Goal: Contribute content: Add original content to the website for others to see

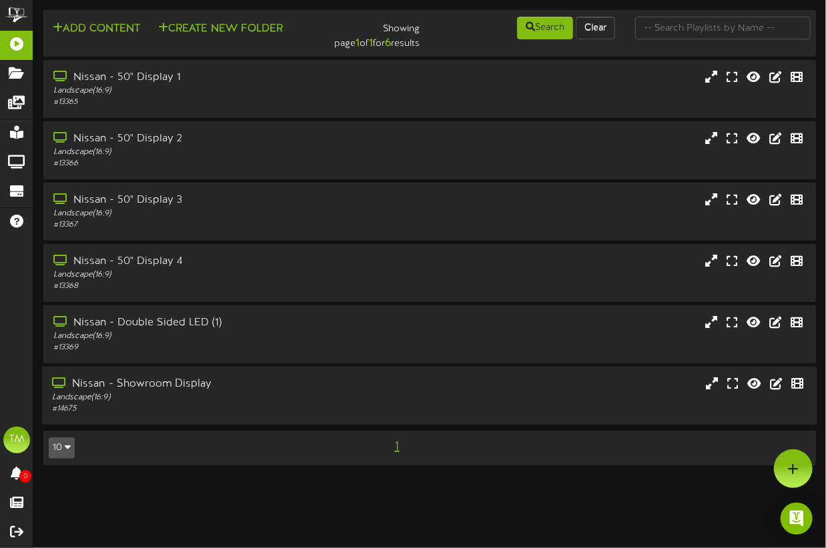
click at [118, 388] on div "Nissan - Showroom Display" at bounding box center [203, 384] width 303 height 15
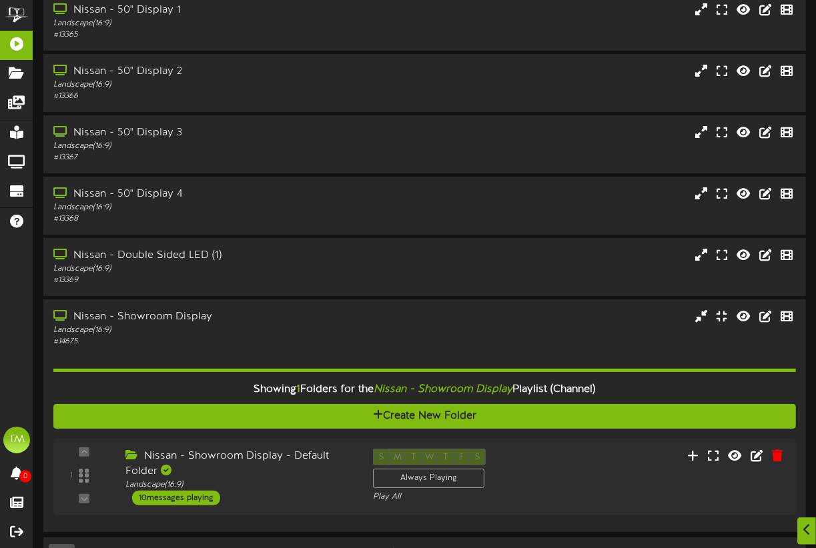
scroll to position [106, 0]
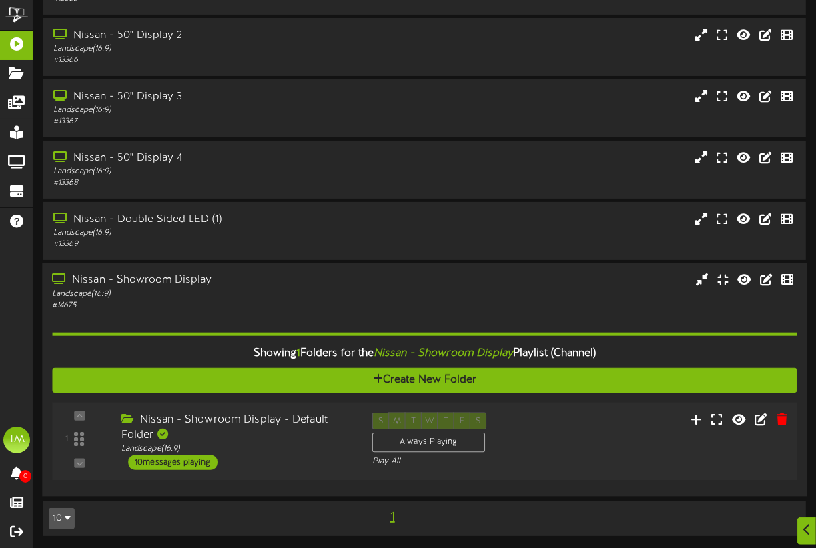
click at [200, 459] on div "10 messages playing" at bounding box center [172, 462] width 89 height 15
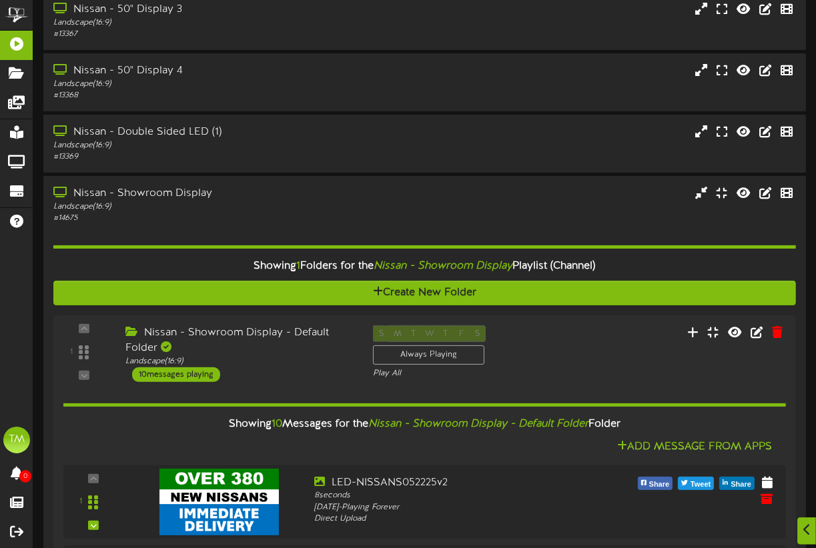
scroll to position [233, 0]
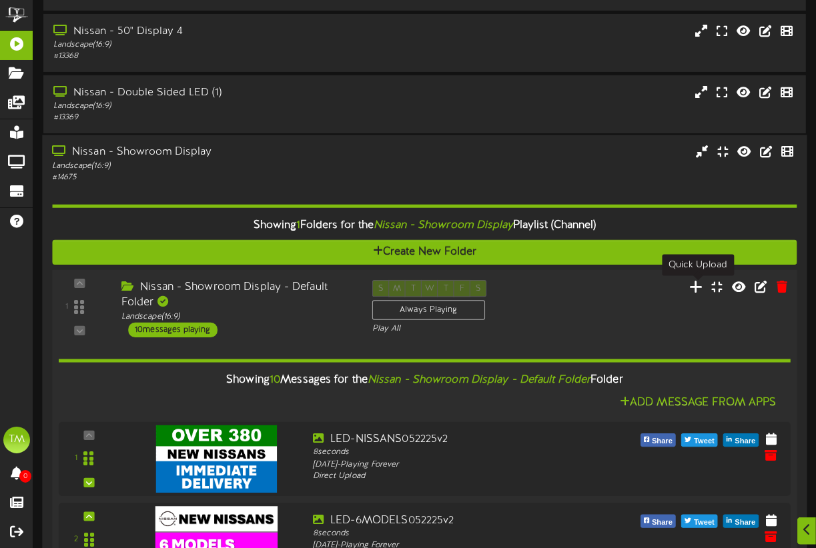
click at [695, 291] on icon at bounding box center [696, 286] width 14 height 15
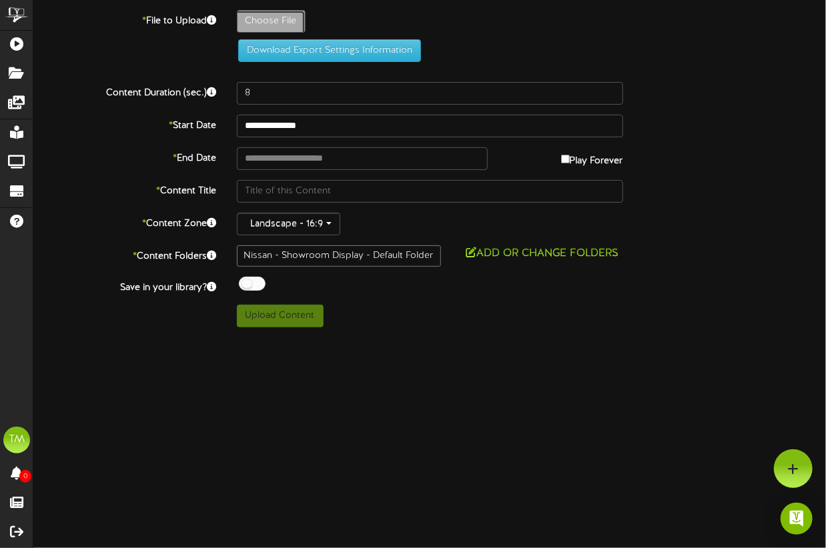
type input "**********"
type input "LED-082725-FRONTIERv1"
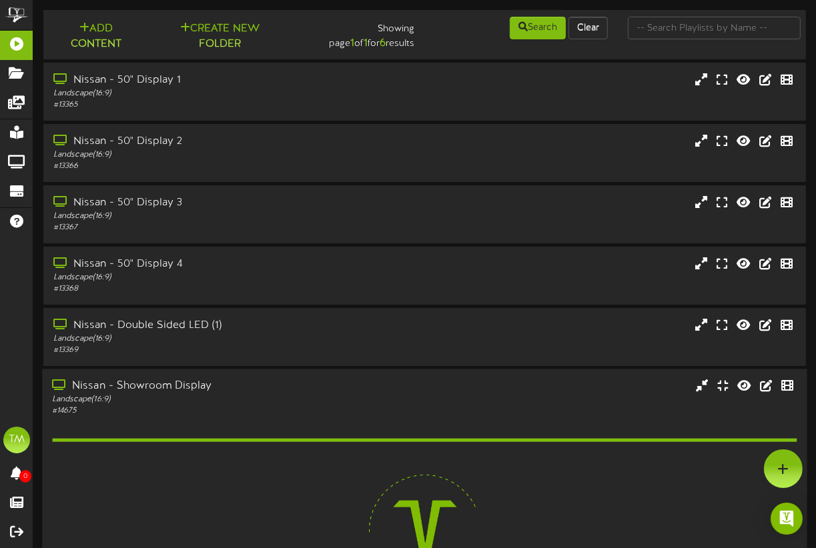
click at [159, 388] on div "Nissan - Showroom Display" at bounding box center [201, 387] width 299 height 15
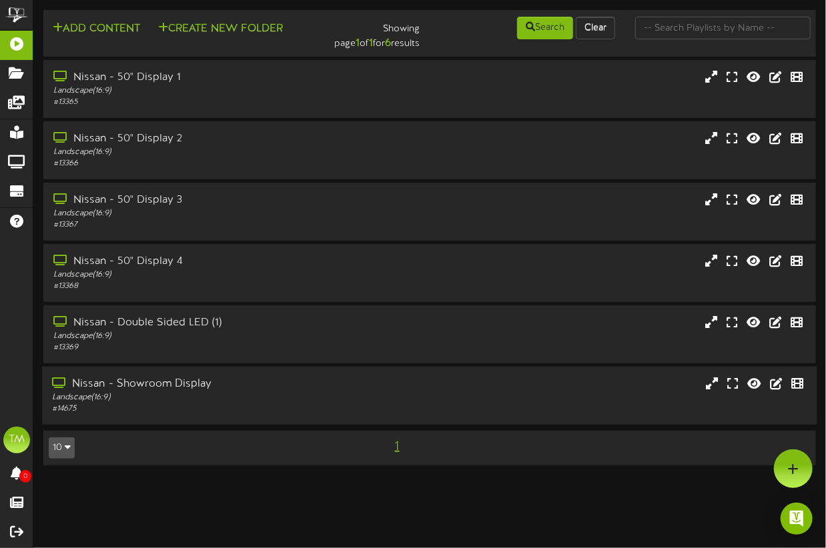
click at [195, 390] on div "Nissan - Showroom Display" at bounding box center [203, 384] width 303 height 15
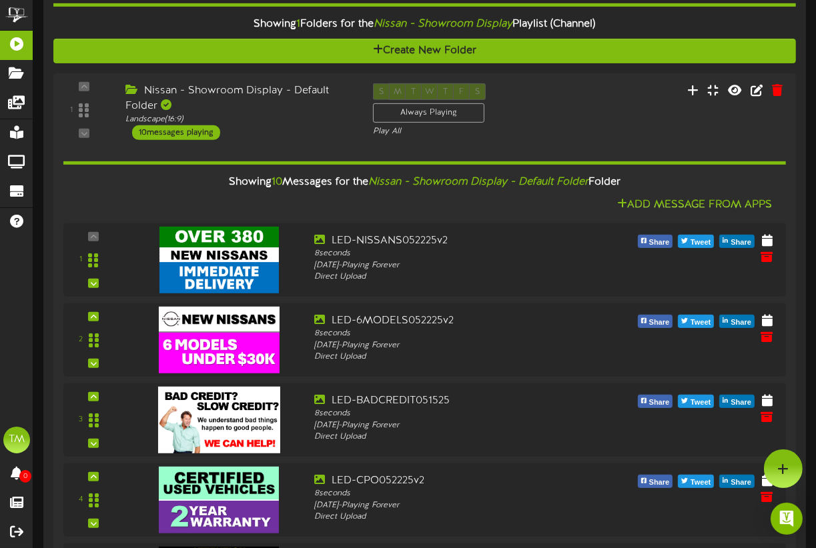
scroll to position [411, 0]
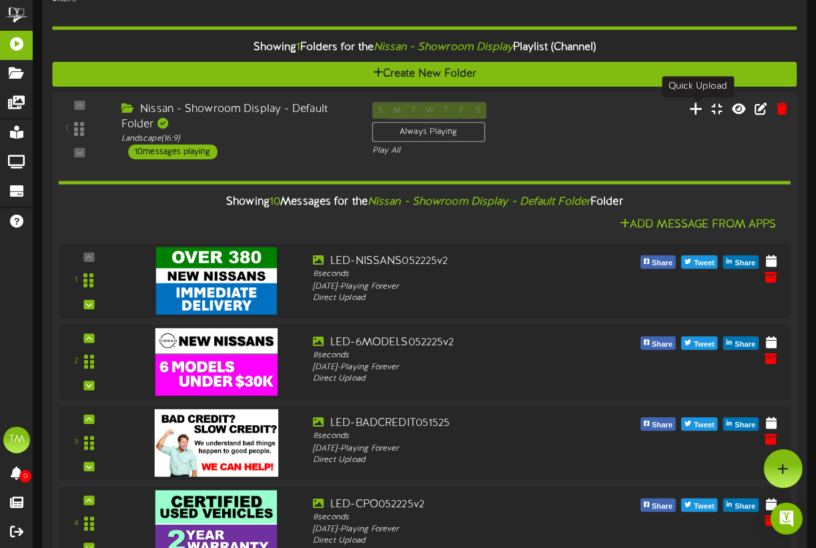
click at [691, 109] on icon at bounding box center [696, 108] width 14 height 15
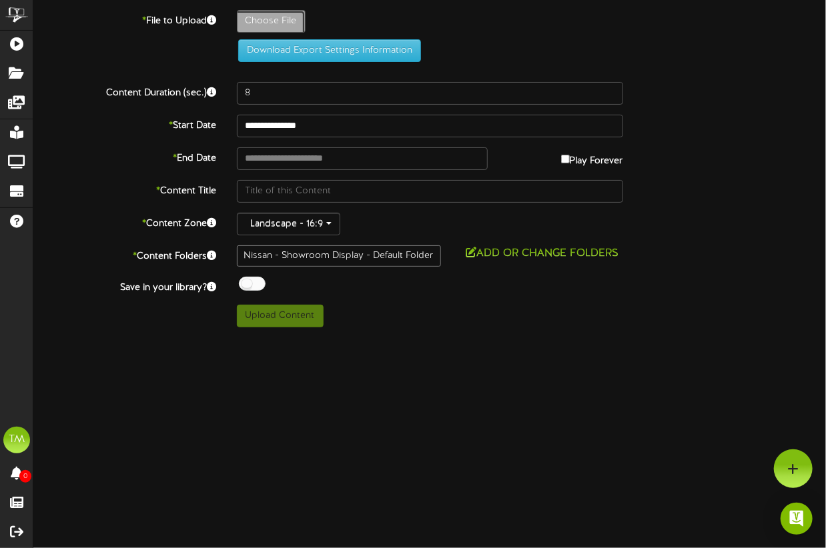
type input "**********"
type input "LED-082725-KICKSv1"
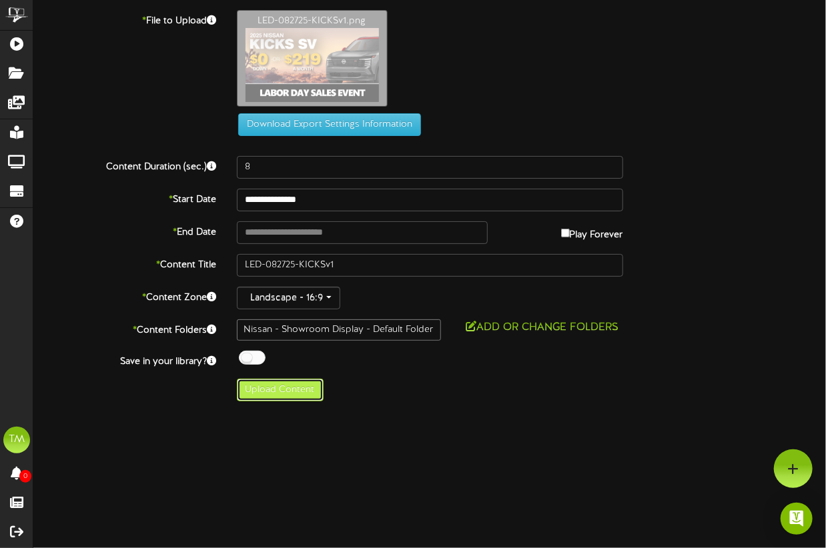
click at [277, 393] on button "Upload Content" at bounding box center [280, 390] width 87 height 23
type input "**********"
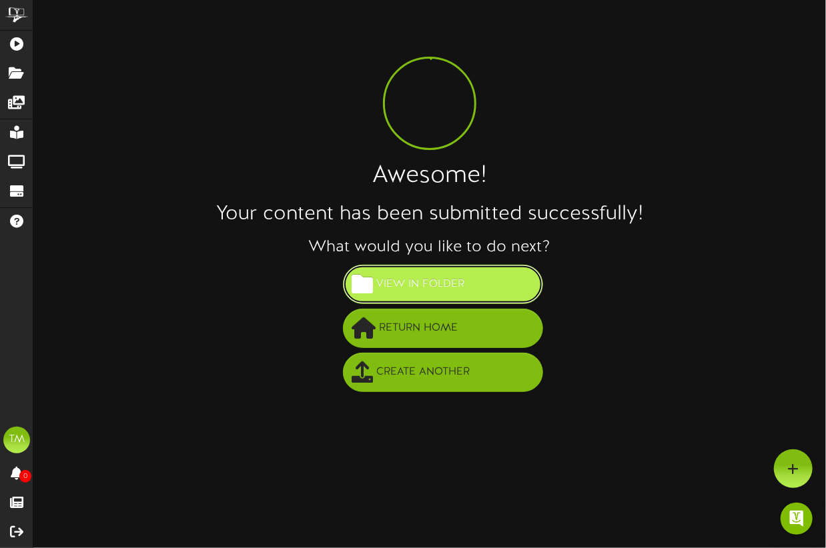
click at [447, 283] on span "View in Folder" at bounding box center [420, 284] width 95 height 22
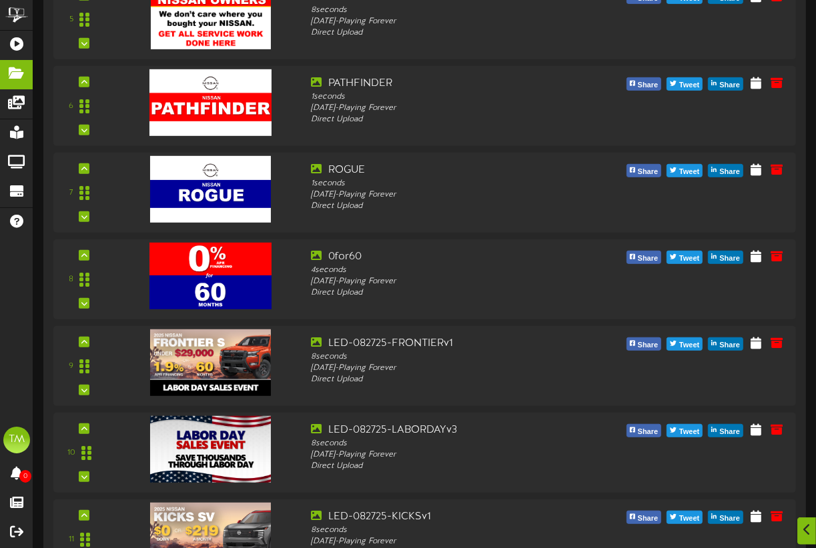
scroll to position [640, 0]
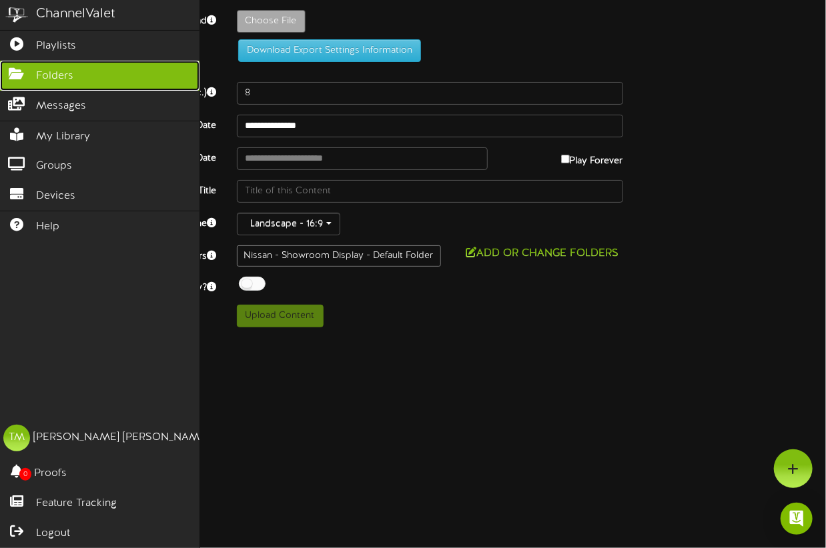
click at [48, 77] on span "Folders" at bounding box center [54, 76] width 37 height 15
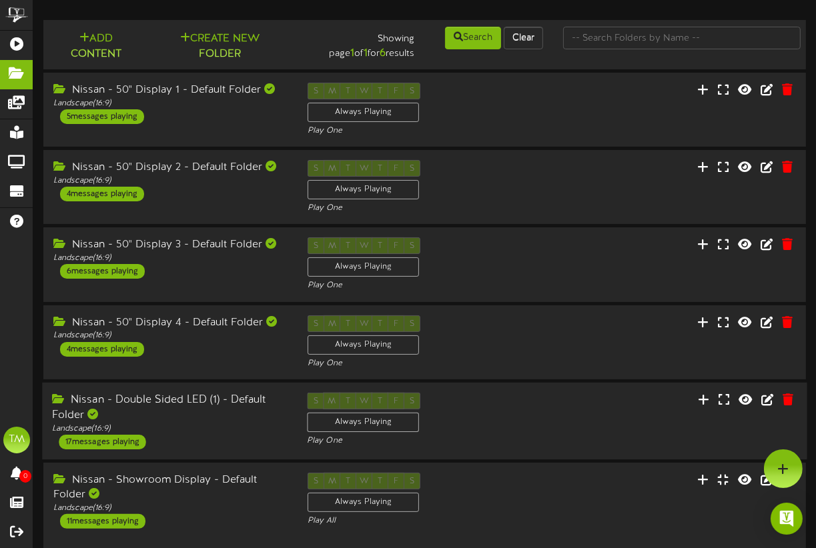
click at [159, 400] on div "Nissan - Double Sided LED (1) - Default Folder" at bounding box center [169, 408] width 235 height 31
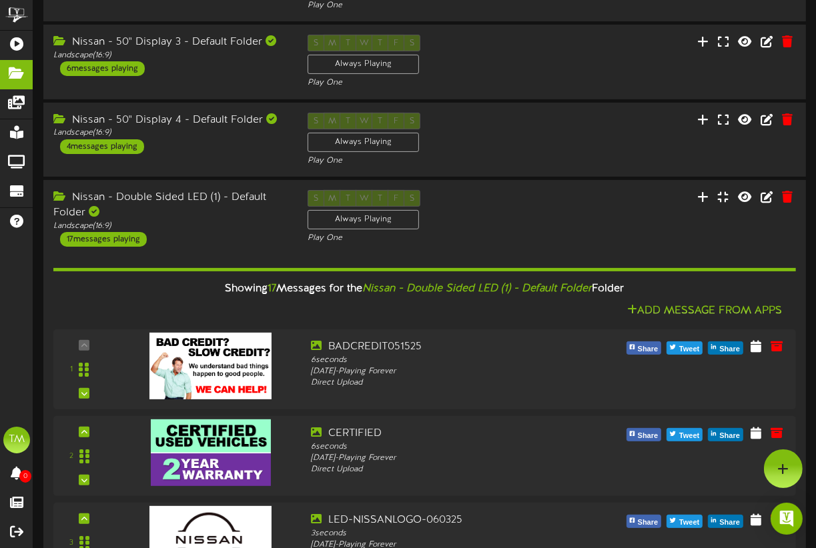
scroll to position [179, 0]
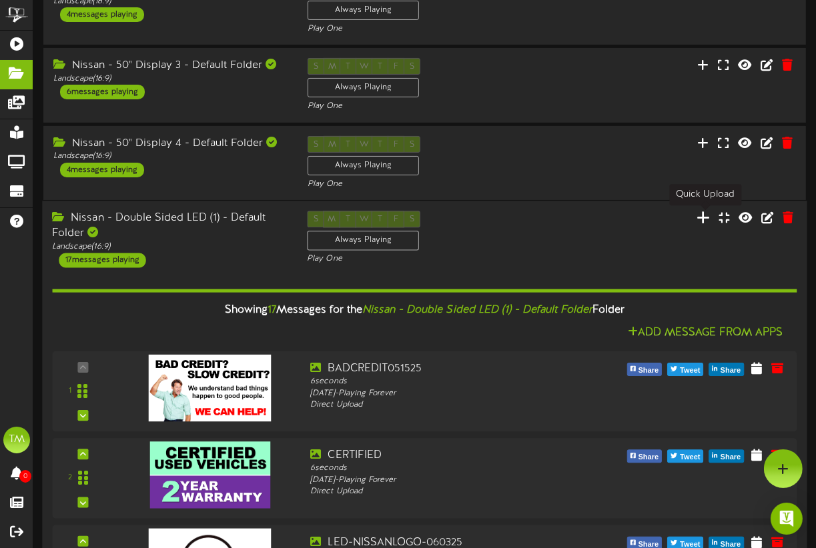
click at [702, 220] on icon at bounding box center [703, 217] width 13 height 15
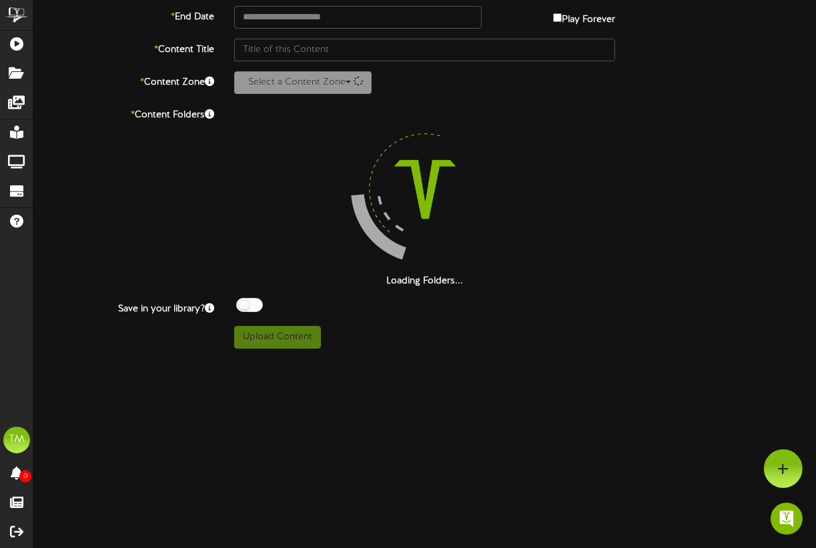
scroll to position [141, 0]
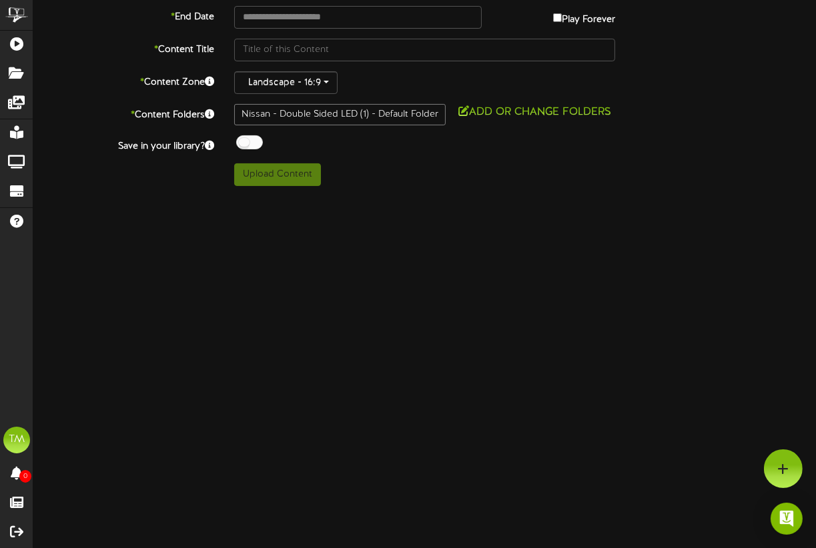
click at [539, 196] on html "ChannelValet Playlists Folders Messages My Library Groups Devices Help TM Tim M…" at bounding box center [408, 27] width 816 height 337
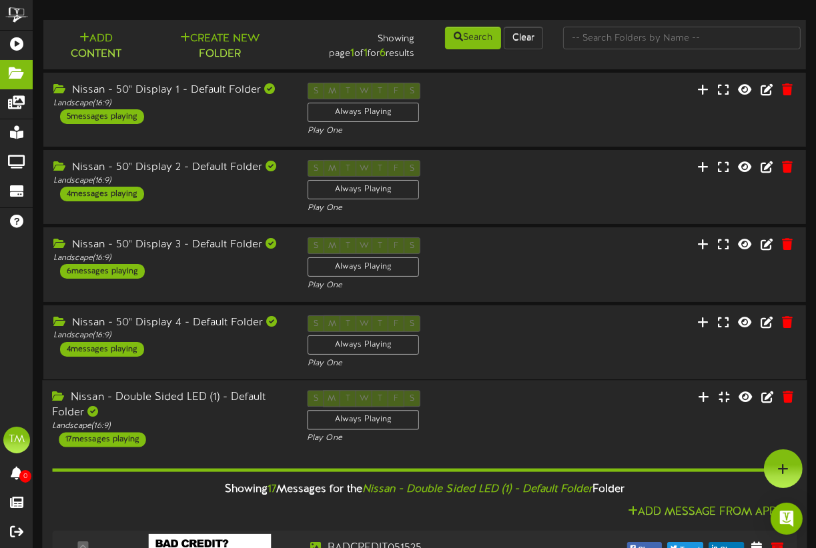
click at [184, 398] on div "Nissan - Double Sided LED (1) - Default Folder" at bounding box center [169, 405] width 235 height 31
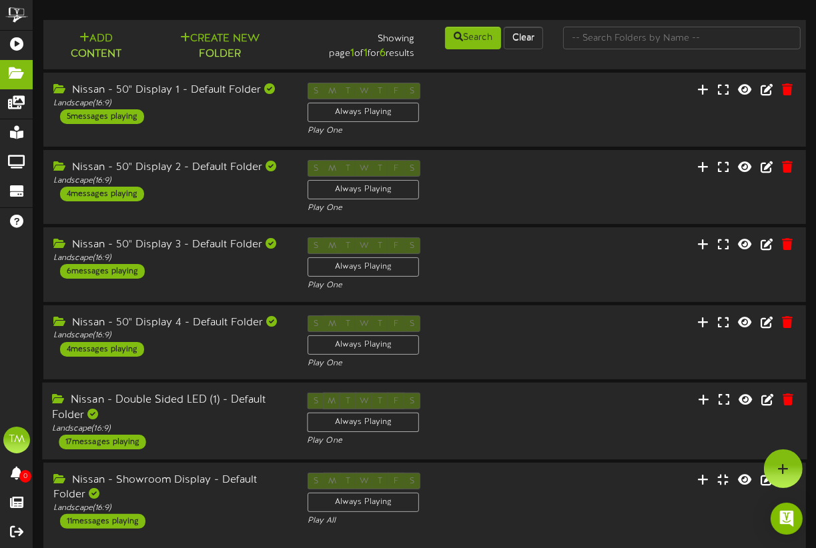
click at [173, 396] on div "Nissan - Double Sided LED (1) - Default Folder" at bounding box center [169, 408] width 235 height 31
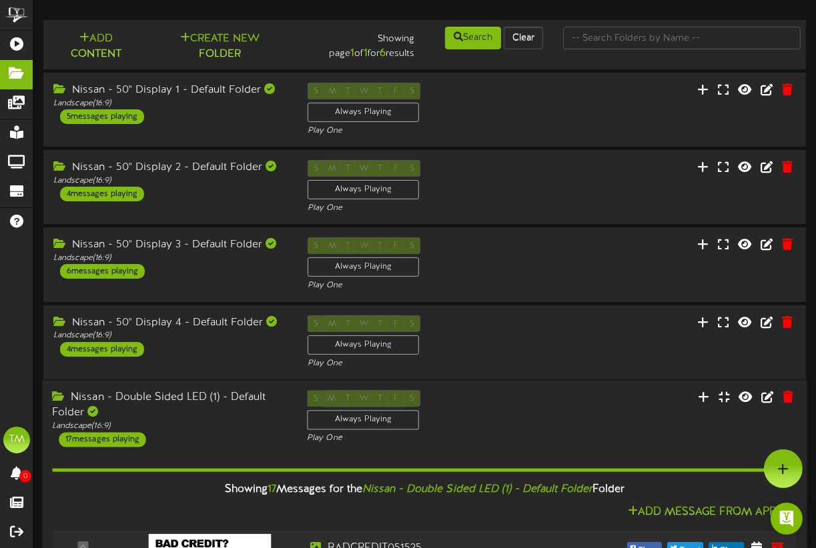
click at [119, 439] on div "17 messages playing" at bounding box center [102, 439] width 87 height 15
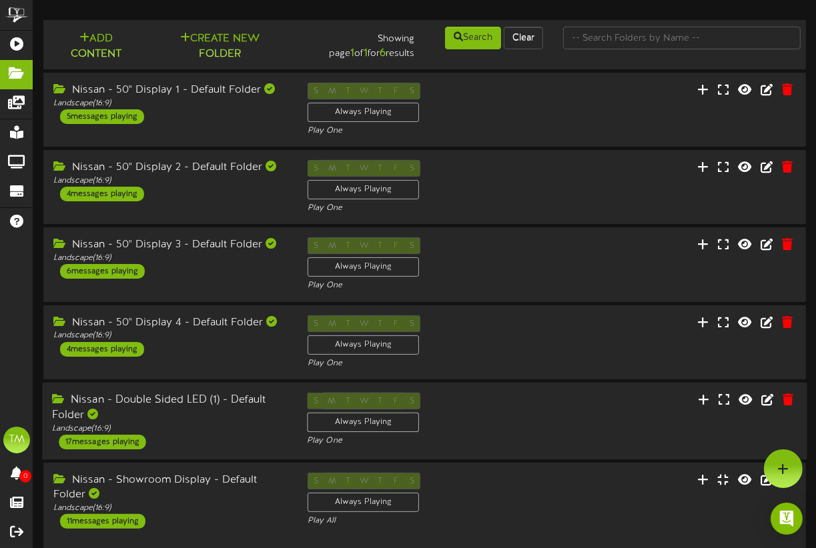
click at [123, 444] on div "17 messages playing" at bounding box center [102, 442] width 87 height 15
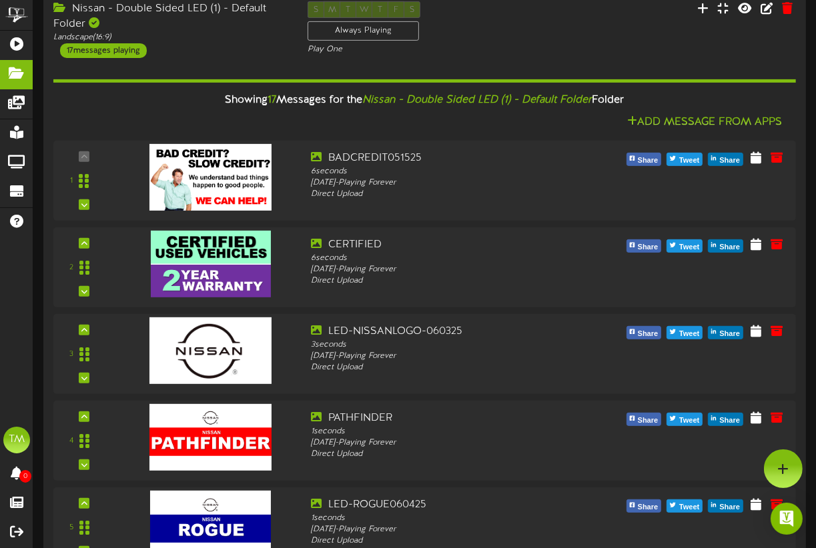
scroll to position [287, 0]
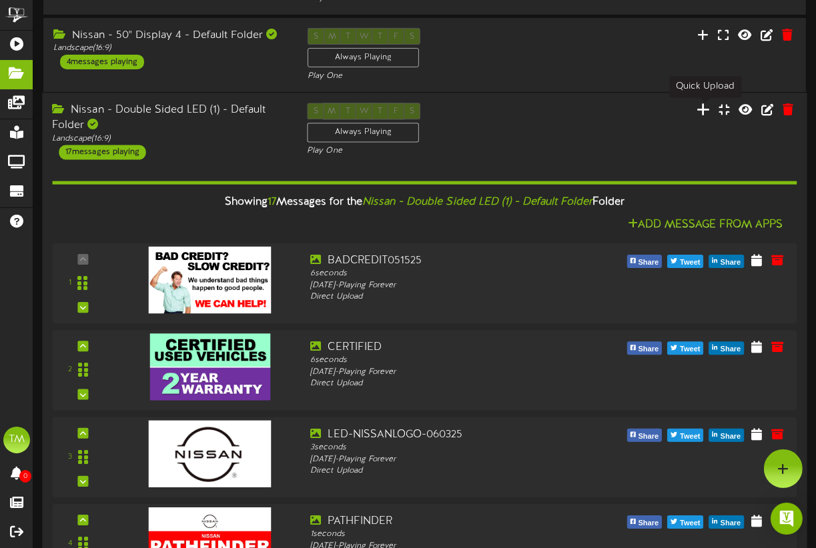
click at [706, 107] on icon at bounding box center [703, 109] width 13 height 15
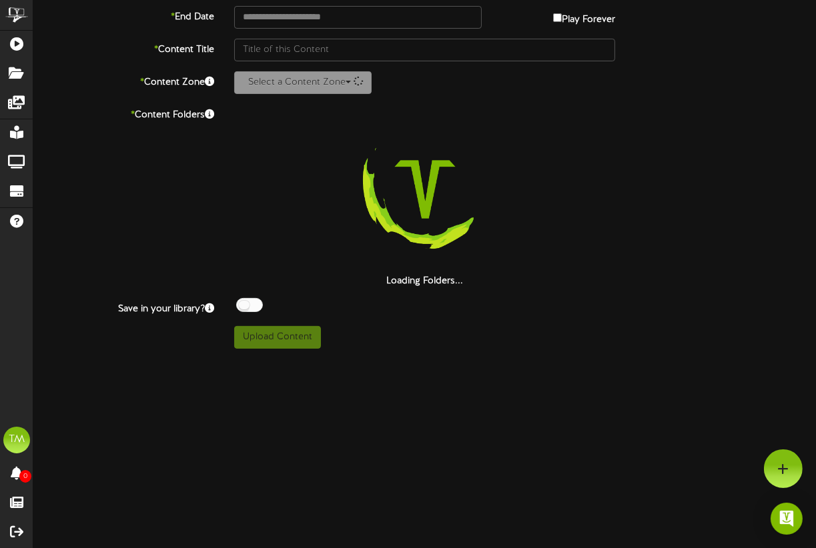
scroll to position [141, 0]
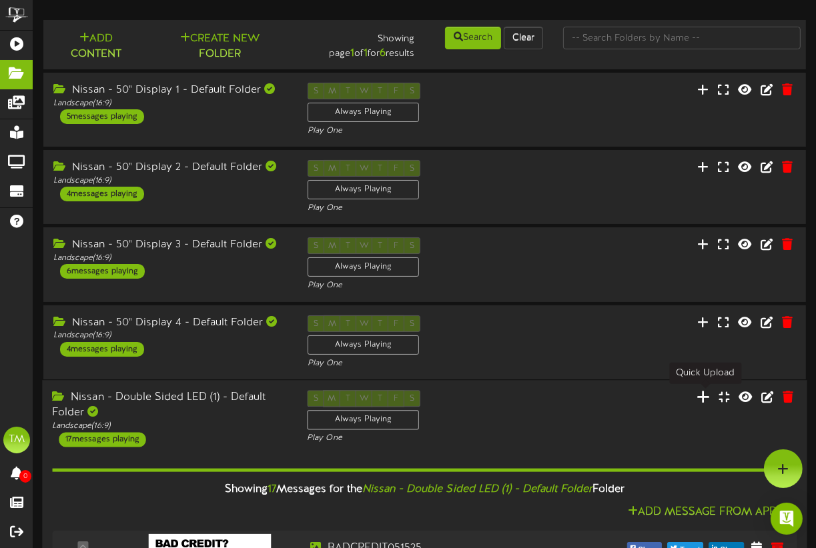
click at [706, 398] on icon at bounding box center [703, 397] width 13 height 15
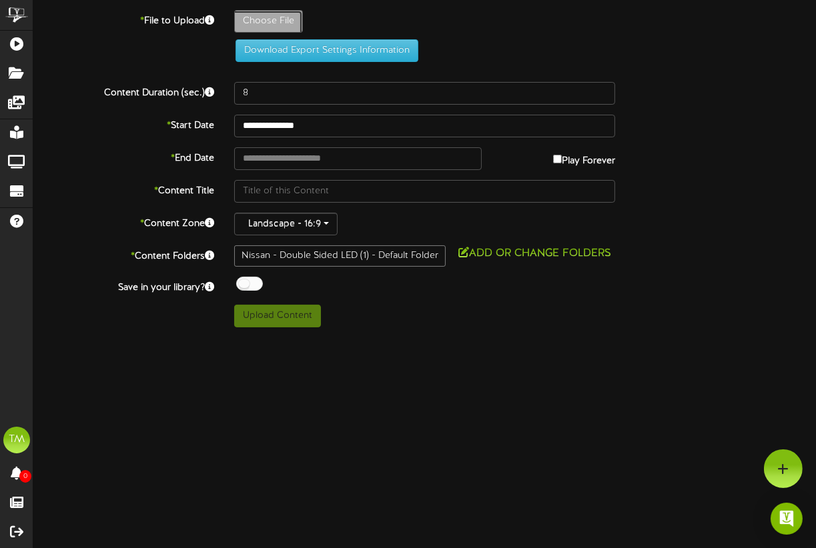
type input "**********"
type input "LED-082725-KICKSv1"
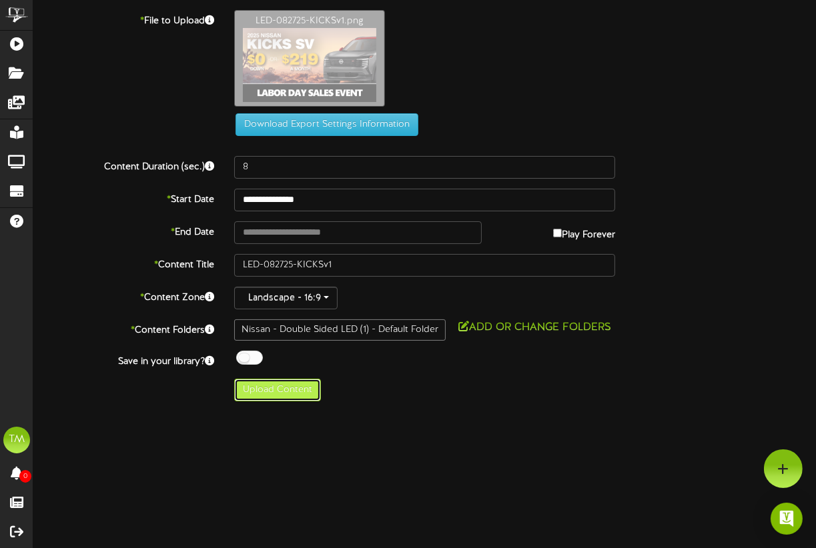
click at [293, 396] on button "Upload Content" at bounding box center [277, 390] width 87 height 23
type input "**********"
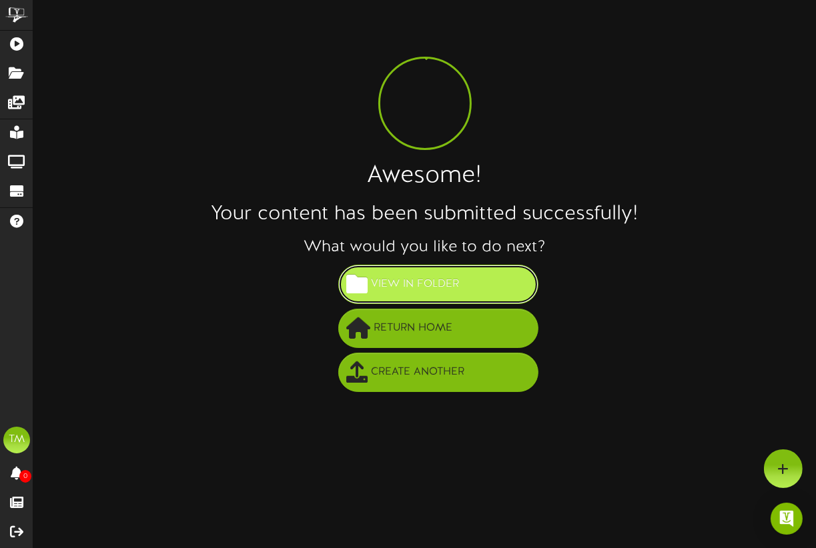
click at [446, 287] on span "View in Folder" at bounding box center [415, 284] width 95 height 22
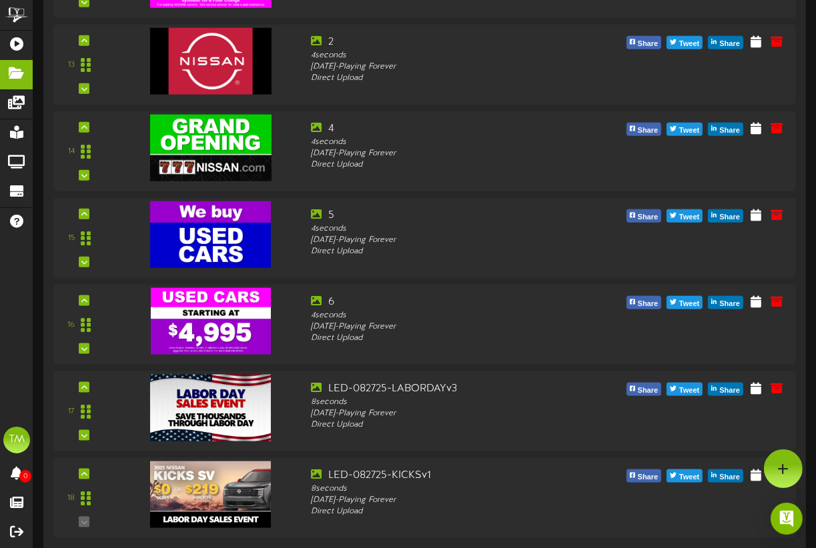
scroll to position [1201, 0]
